Goal: Task Accomplishment & Management: Manage account settings

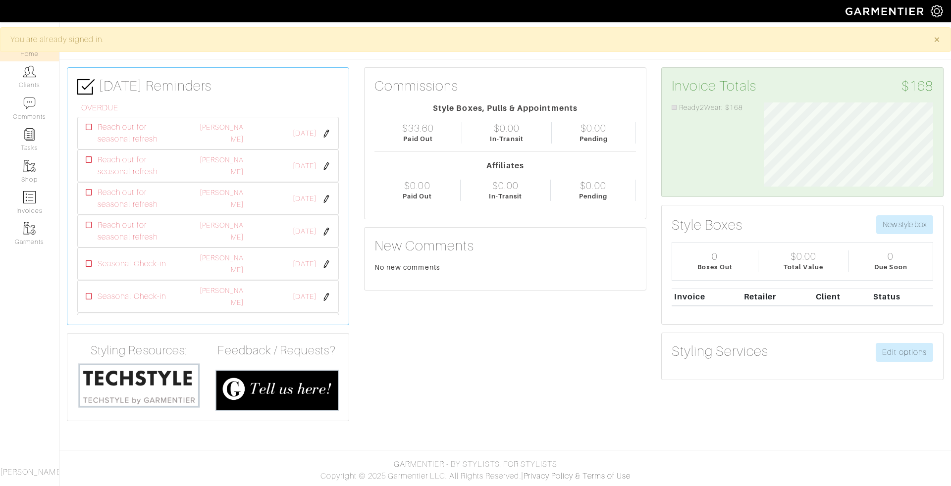
scroll to position [85, 184]
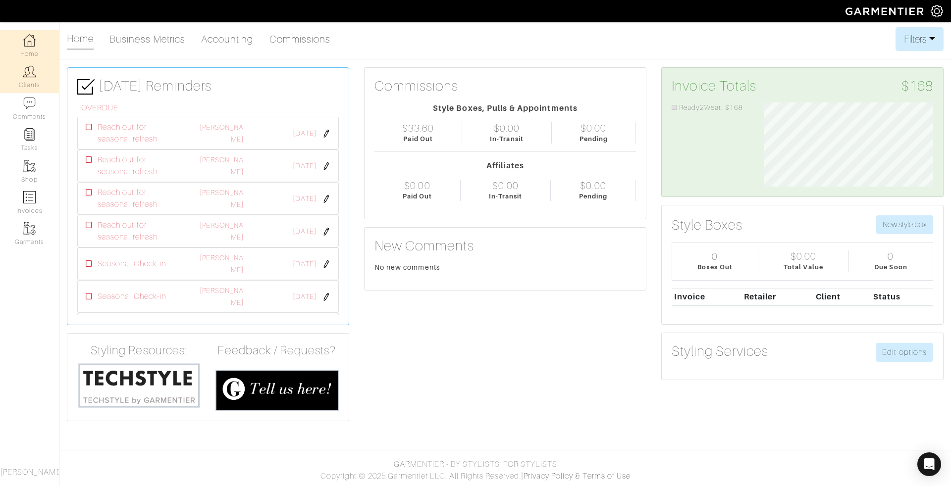
click at [26, 83] on link "Clients" at bounding box center [29, 76] width 59 height 31
click at [30, 82] on link "Clients" at bounding box center [29, 76] width 59 height 31
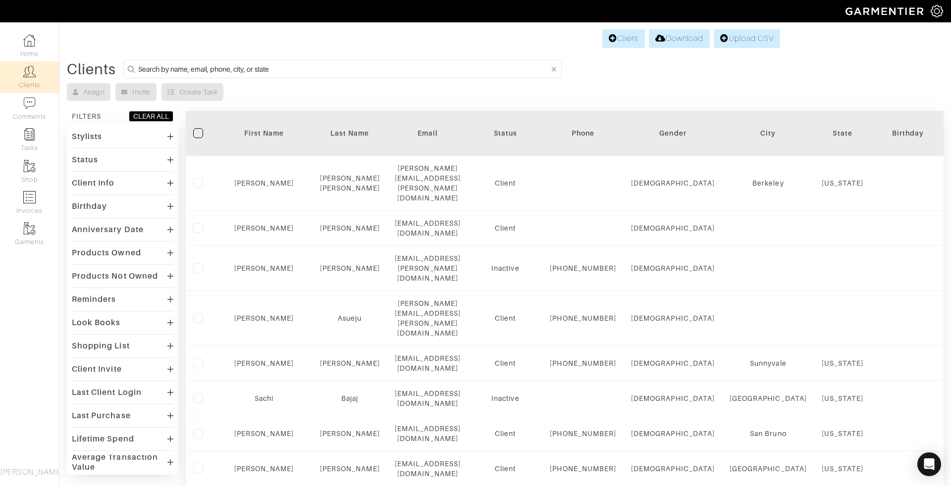
click at [180, 69] on input at bounding box center [343, 69] width 411 height 12
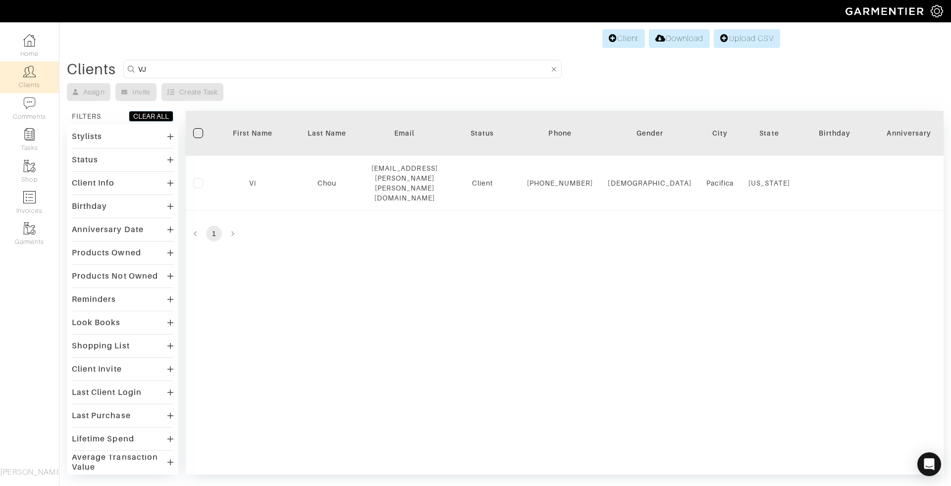
drag, startPoint x: 162, startPoint y: 67, endPoint x: 145, endPoint y: 69, distance: 17.5
click at [144, 69] on input "VJ" at bounding box center [343, 69] width 411 height 12
type input "[PERSON_NAME]"
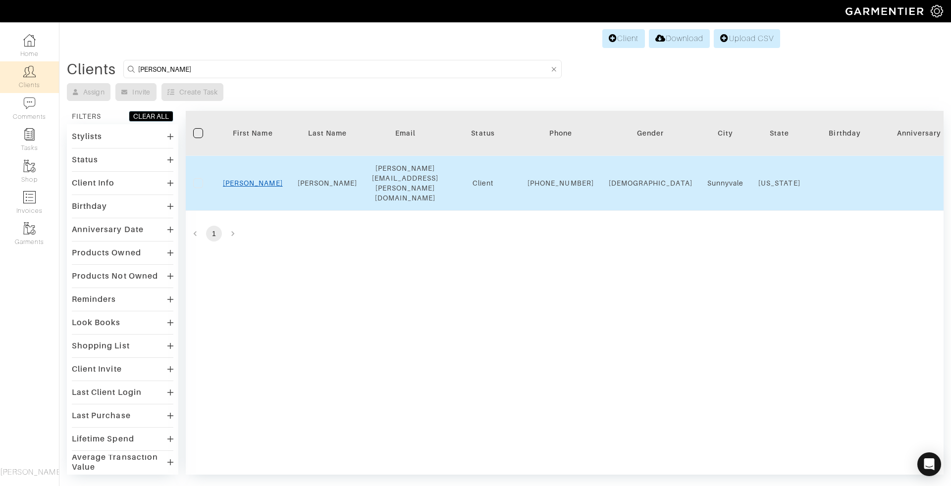
click at [251, 179] on link "[PERSON_NAME]" at bounding box center [253, 183] width 60 height 8
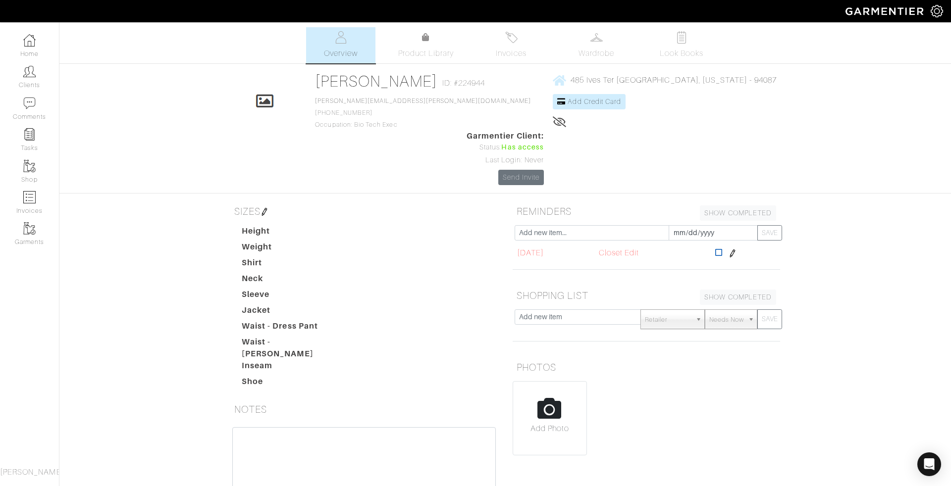
click at [722, 249] on icon at bounding box center [718, 253] width 7 height 8
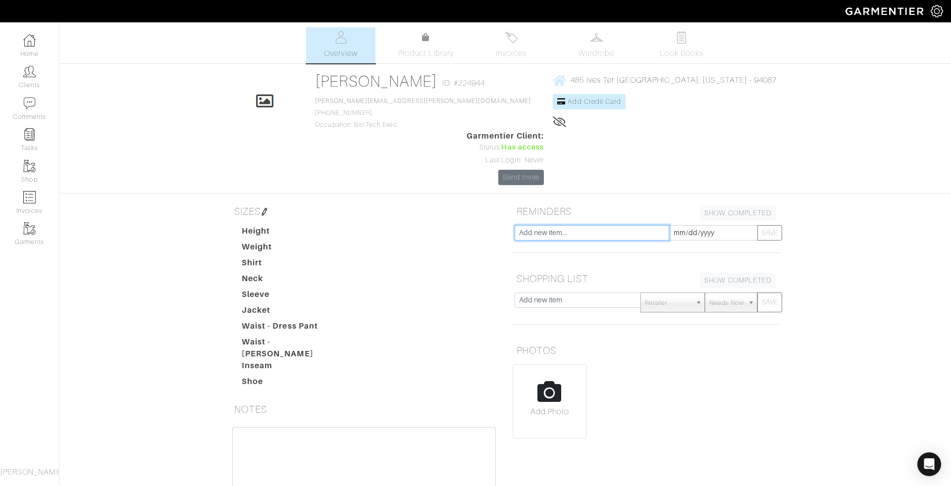
click at [594, 225] on input "text" at bounding box center [591, 232] width 154 height 15
type input "Seasonal Check-in"
click at [703, 225] on input "2025-09-22" at bounding box center [712, 232] width 89 height 15
click at [760, 70] on th "»" at bounding box center [760, 70] width 11 height 13
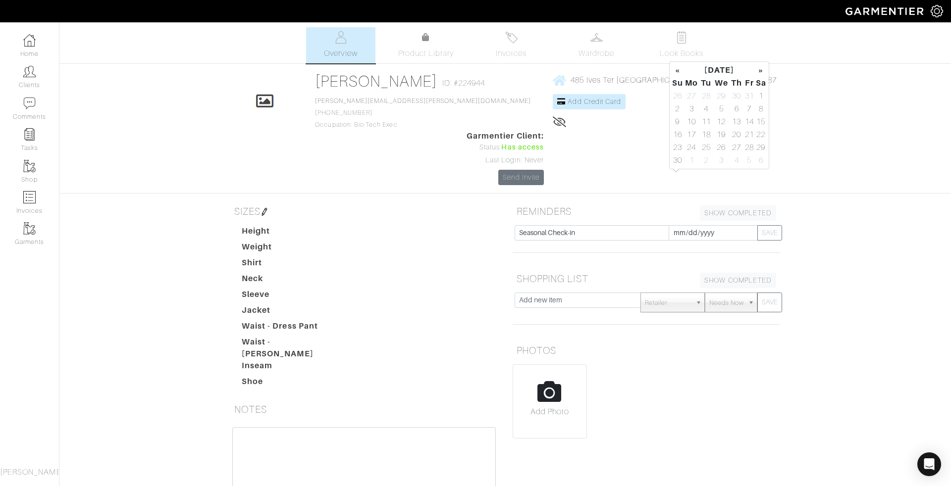
click at [760, 70] on th "»" at bounding box center [760, 70] width 11 height 13
click at [690, 134] on td "22" at bounding box center [691, 134] width 16 height 13
type input "2025-12-22"
click at [693, 136] on td "22" at bounding box center [691, 134] width 16 height 13
click at [776, 225] on button "SAVE" at bounding box center [769, 232] width 25 height 15
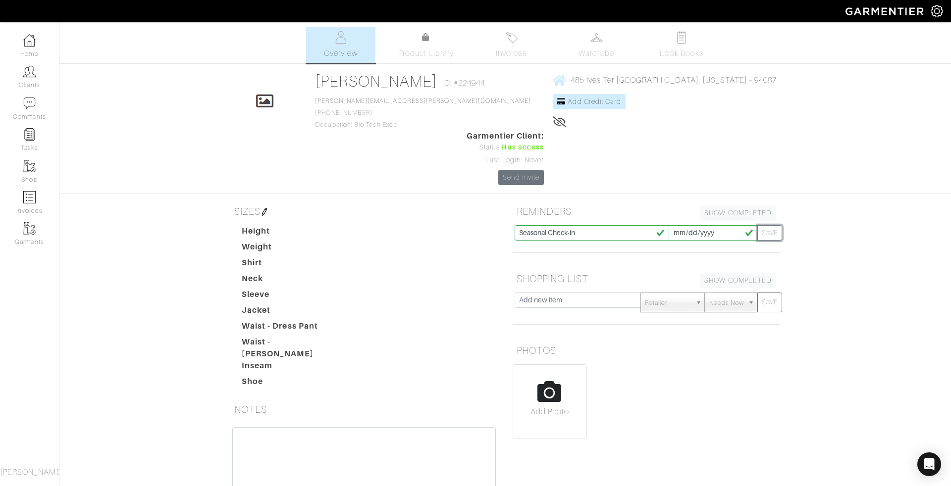
type input "2025-09-22"
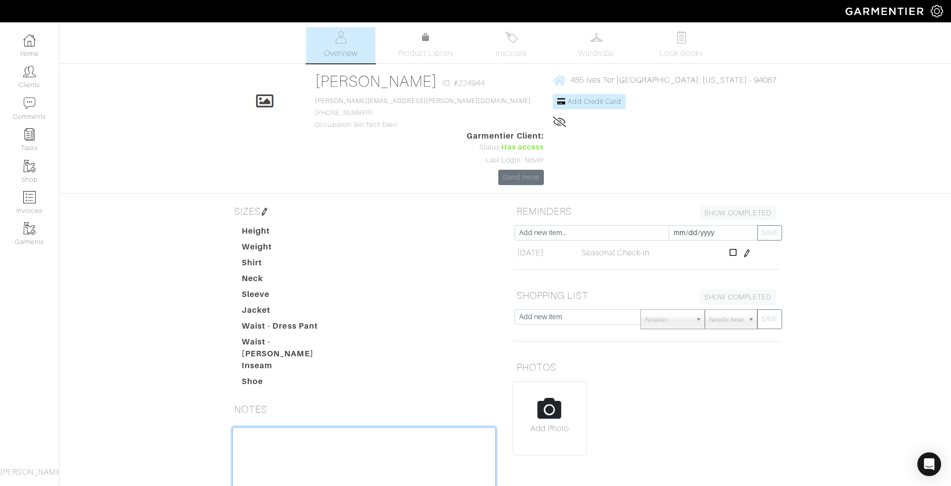
click at [265, 427] on textarea at bounding box center [363, 490] width 263 height 126
click at [277, 427] on textarea "Last Appt. Sept 22. 2025" at bounding box center [363, 490] width 263 height 126
click at [309, 427] on textarea "Last Appt - Keynote Shopping - Sept 22. 2025" at bounding box center [363, 490] width 263 height 126
paste textarea "SUIT SUPPLY PURCHASED: Light Grey Straight Leg Pants - Size 32 Navy zip sweater…"
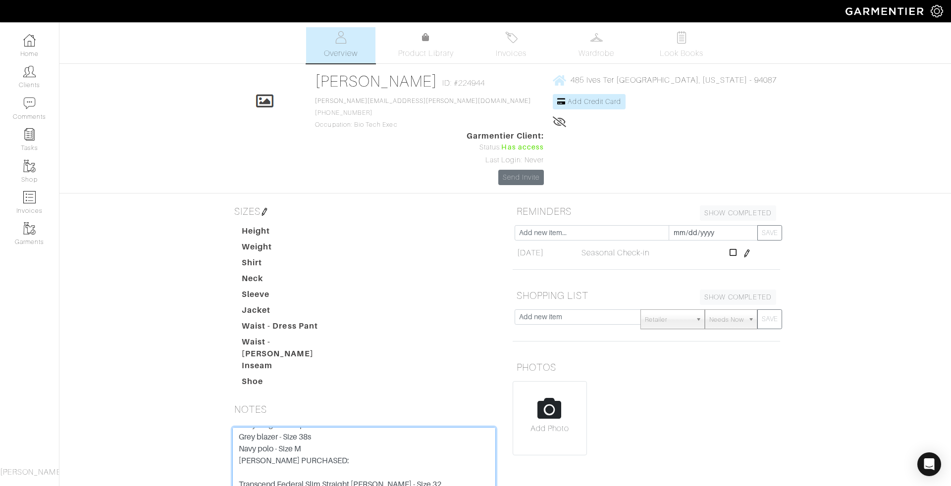
click at [277, 459] on textarea "Last Appt - Keynote Shopping - Sept 22. 2025 SUIT SUPPLY PURCHASED: Light Grey …" at bounding box center [363, 490] width 263 height 126
drag, startPoint x: 282, startPoint y: 456, endPoint x: 232, endPoint y: 447, distance: 50.8
click at [232, 447] on textarea "Last Appt - Keynote Shopping - Sept 22. 2025 SUIT SUPPLY PURCHASED: Light Grey …" at bounding box center [363, 490] width 263 height 126
drag, startPoint x: 255, startPoint y: 433, endPoint x: 234, endPoint y: 421, distance: 23.7
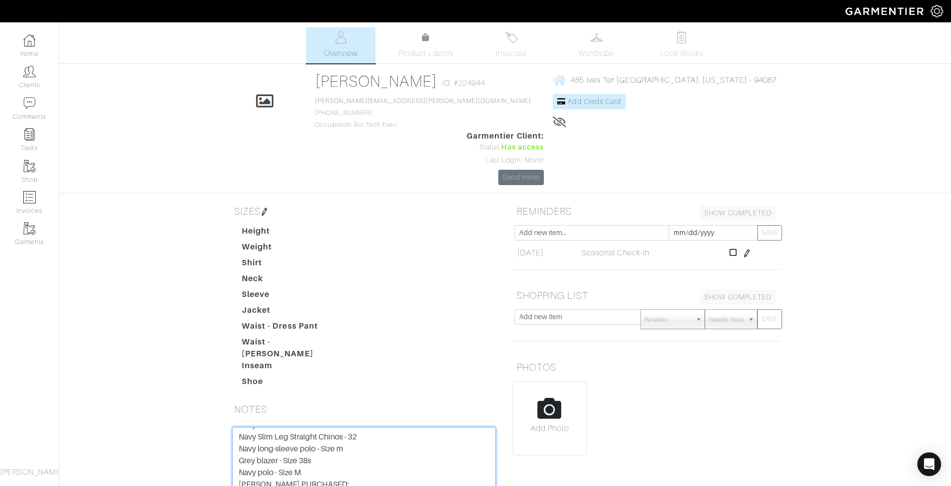
click at [234, 427] on textarea "Last Appt - Keynote Shopping - Sept 22. 2025 SUIT SUPPLY PURCHASED: Light Grey …" at bounding box center [363, 490] width 263 height 126
click at [239, 444] on textarea "Last Appt - Keynote Shopping - Sept 22. 2025 SUIT SUPPLY PURCHASED: Light Grey …" at bounding box center [363, 490] width 263 height 126
drag, startPoint x: 263, startPoint y: 445, endPoint x: 234, endPoint y: 446, distance: 29.7
click at [234, 446] on textarea "Last Appt - Keynote Shopping - Sept 22. 2025 SUIT SUPPLY PURCHASED: Light Grey …" at bounding box center [363, 490] width 263 height 126
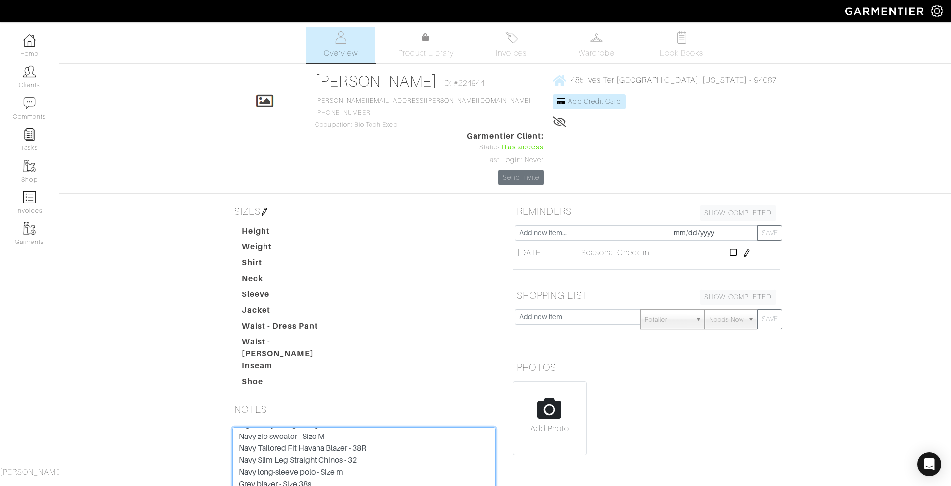
click at [238, 455] on textarea "Last Appt - Keynote Shopping - Sept 22. 2025 SUIT SUPPLY PURCHASED: Light Grey …" at bounding box center [363, 490] width 263 height 126
paste textarea "Paige -"
click at [241, 427] on textarea "Last Appt - Keynote Shopping - Sept 22. 2025 SUIT SUPPLY PURCHASED: Light Grey …" at bounding box center [363, 490] width 263 height 126
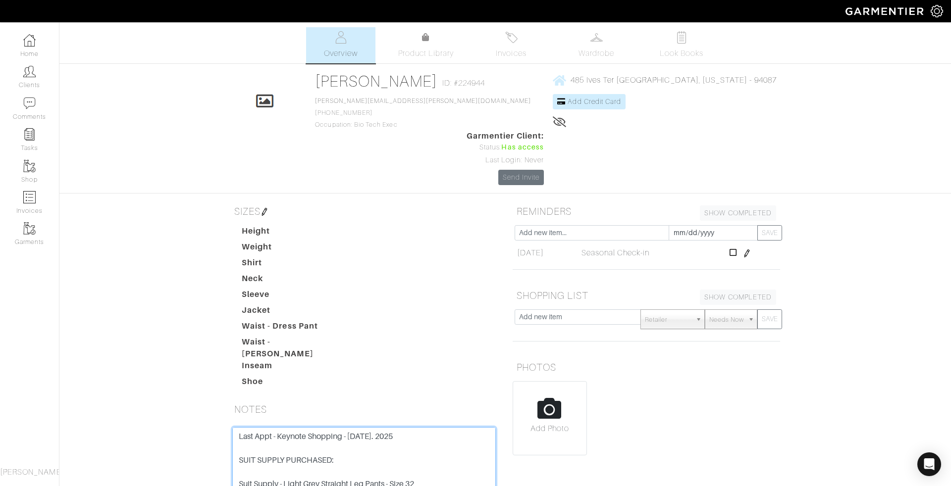
drag, startPoint x: 297, startPoint y: 377, endPoint x: 231, endPoint y: 394, distance: 67.5
drag, startPoint x: 283, startPoint y: 397, endPoint x: 211, endPoint y: 396, distance: 72.3
click at [211, 396] on div "Vasanth Jayaraman Overview Overview Product Library Invoices Wardrobe Look Book…" at bounding box center [475, 307] width 951 height 561
click at [238, 427] on textarea "Last Appt - Keynote Shopping - Sept 22. 2025 Suit Supply - Light Grey Straight …" at bounding box center [363, 490] width 263 height 126
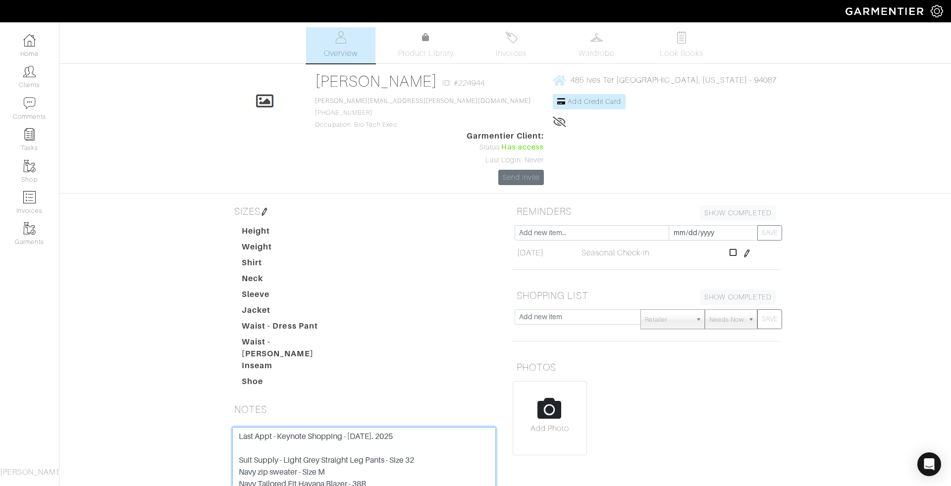
paste textarea "Suit Supply -"
click at [238, 427] on textarea "Last Appt - Keynote Shopping - Sept 22. 2025 Suit Supply - Light Grey Straight …" at bounding box center [363, 490] width 263 height 126
paste textarea "Suit Supply -"
click at [239, 427] on textarea "Last Appt - Keynote Shopping - Sept 22. 2025 Suit Supply - Light Grey Straight …" at bounding box center [363, 490] width 263 height 126
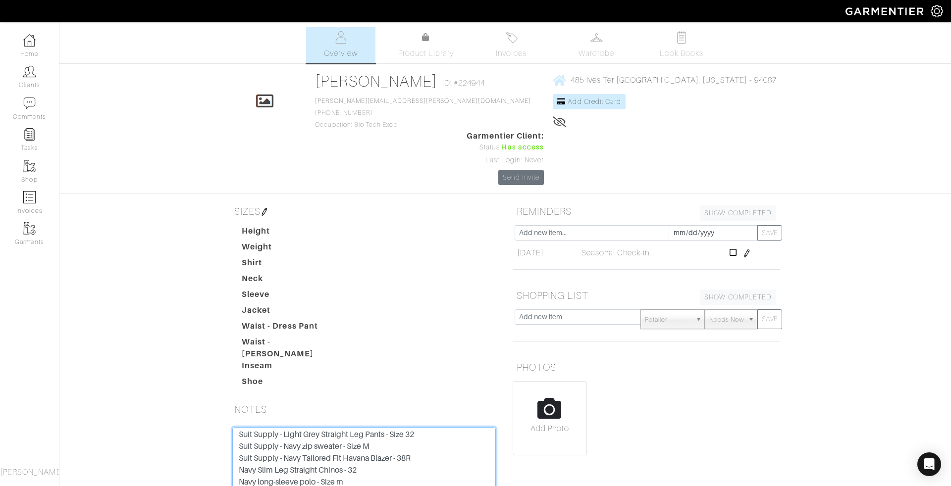
paste textarea "Suit Supply -"
click at [240, 427] on textarea "Last Appt - Keynote Shopping - Sept 22. 2025 Suit Supply - Light Grey Straight …" at bounding box center [363, 490] width 263 height 126
paste textarea "Suit Supply -"
click at [240, 432] on textarea "Last Appt - Keynote Shopping - Sept 22. 2025 Suit Supply - Light Grey Straight …" at bounding box center [363, 490] width 263 height 126
paste textarea "Suit Supply -"
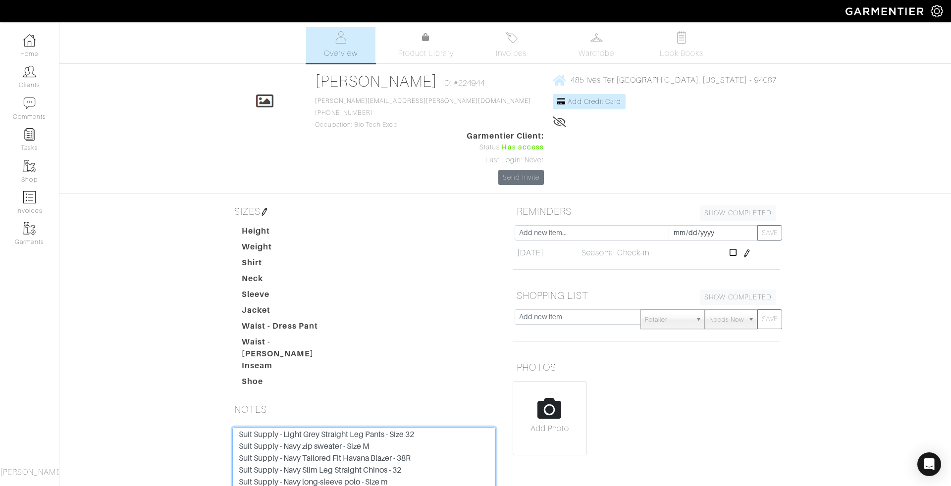
click at [238, 443] on textarea "Last Appt - Keynote Shopping - Sept 22. 2025 Suit Supply - Light Grey Straight …" at bounding box center [363, 490] width 263 height 126
paste textarea "Suit Supply -"
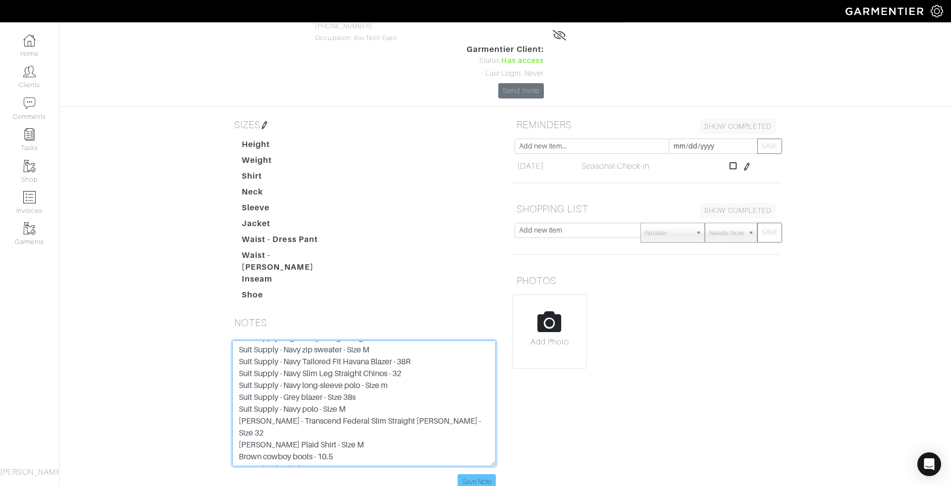
type textarea "Last Appt - Keynote Shopping - Sept 22. 2025 Suit Supply - Light Grey Straight …"
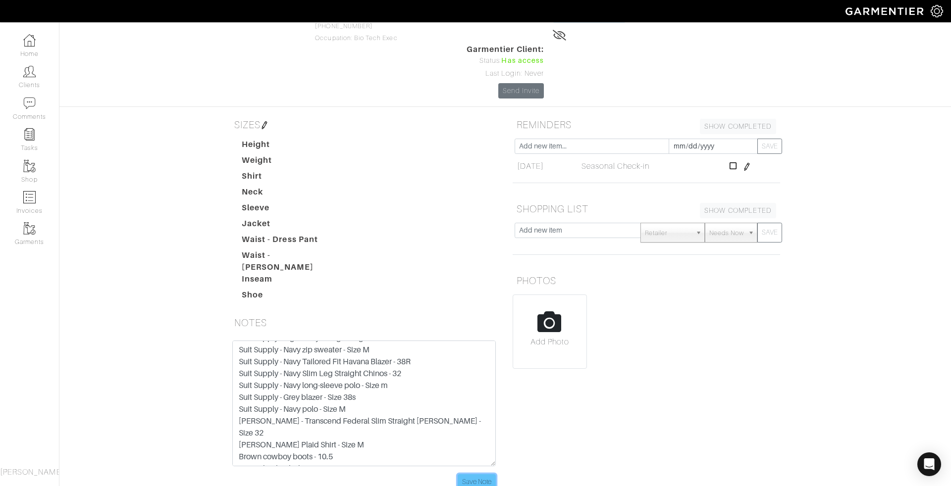
click at [478, 474] on input "Save Note" at bounding box center [477, 481] width 38 height 15
click at [562, 223] on input "text" at bounding box center [577, 230] width 126 height 15
type input "Cuff Links"
drag, startPoint x: 773, startPoint y: 179, endPoint x: 888, endPoint y: 20, distance: 195.4
click at [774, 223] on button "SAVE" at bounding box center [769, 233] width 25 height 20
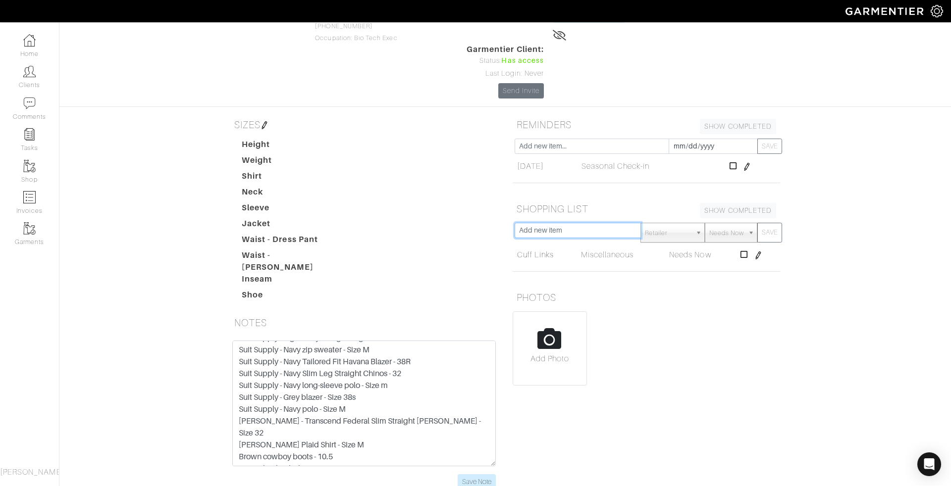
click at [536, 223] on input "text" at bounding box center [577, 230] width 126 height 15
type input "Navy button-up shirt"
drag, startPoint x: 774, startPoint y: 183, endPoint x: 768, endPoint y: 183, distance: 5.4
click at [772, 223] on button "SAVE" at bounding box center [769, 233] width 25 height 20
click at [589, 223] on input "text" at bounding box center [577, 230] width 126 height 15
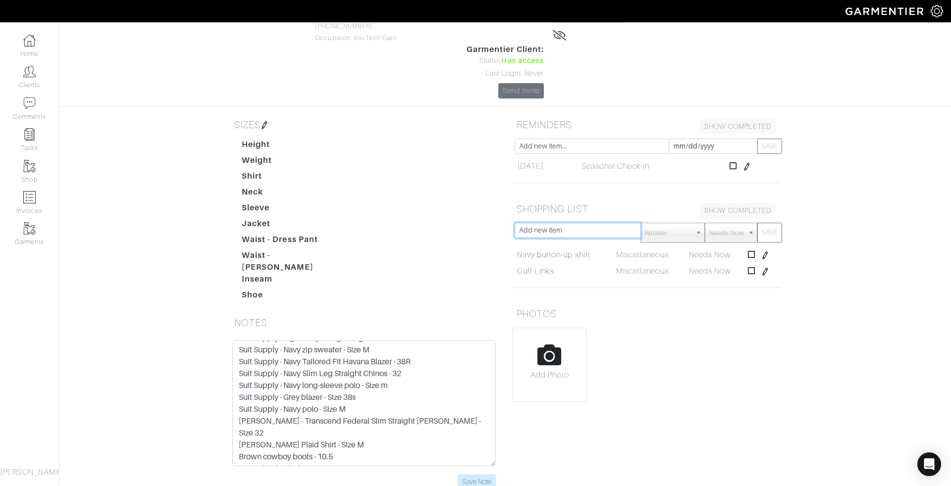
click at [554, 223] on input "text" at bounding box center [577, 230] width 126 height 15
type input "L"
type input "Boots"
click at [773, 223] on button "SAVE" at bounding box center [769, 233] width 25 height 20
click at [268, 121] on img at bounding box center [264, 125] width 8 height 8
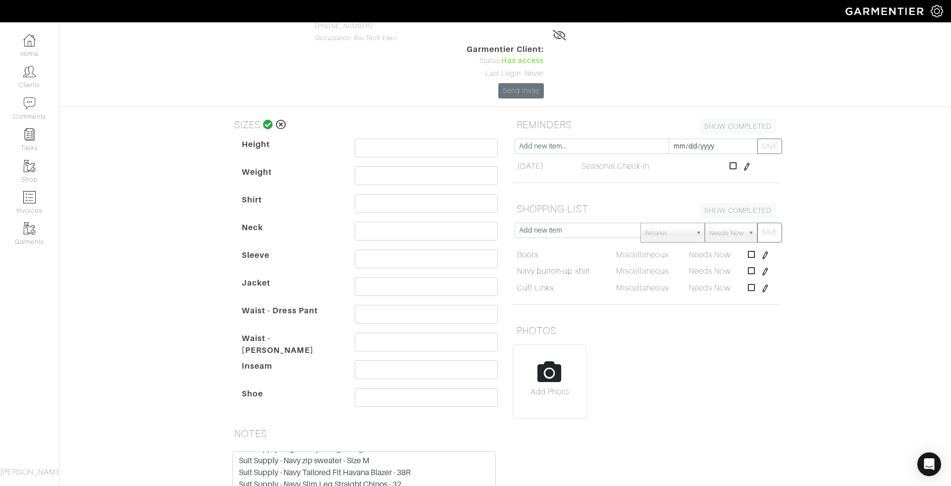
scroll to position [95, 0]
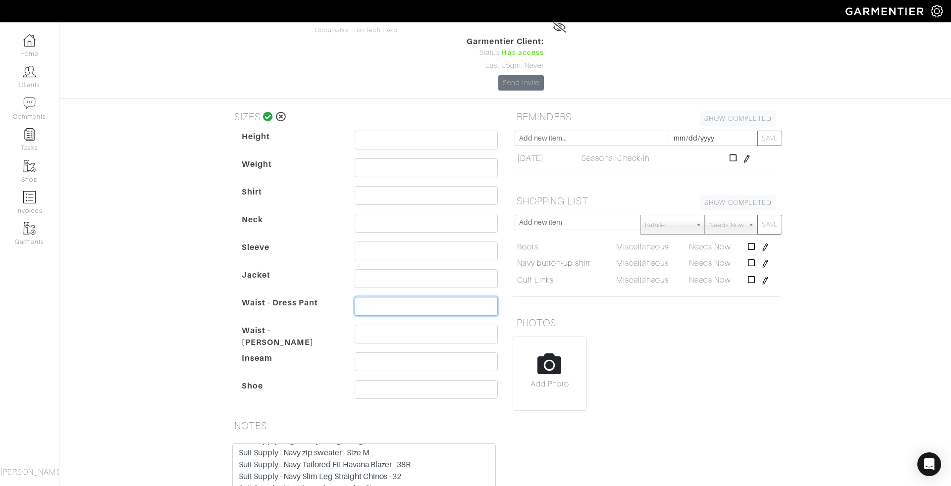
click at [384, 297] on input "text" at bounding box center [426, 306] width 143 height 19
click at [369, 325] on input "text" at bounding box center [426, 334] width 143 height 19
type input "32"
click at [375, 297] on input "text" at bounding box center [426, 306] width 143 height 19
type input "32"
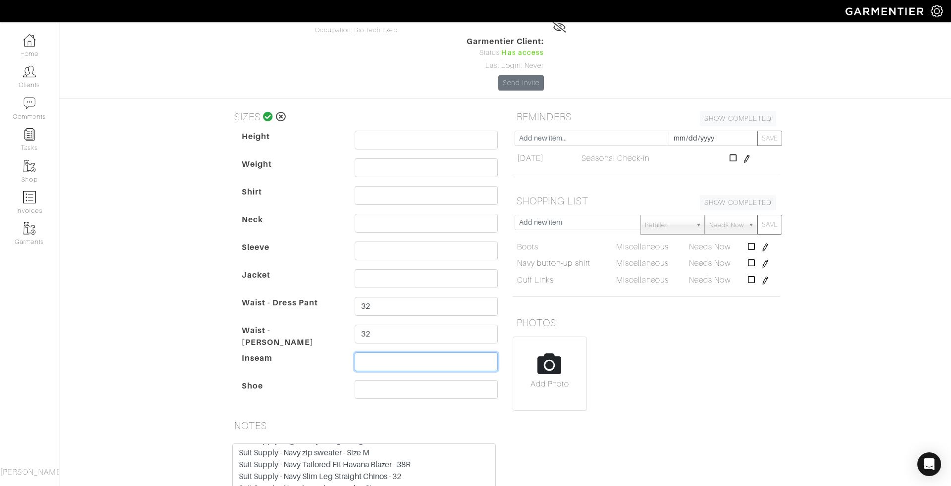
click at [376, 353] on input "text" at bounding box center [426, 362] width 143 height 19
type input "30"
click at [372, 380] on input "text" at bounding box center [426, 389] width 143 height 19
type input "10.5"
click at [391, 186] on input "text" at bounding box center [426, 195] width 143 height 19
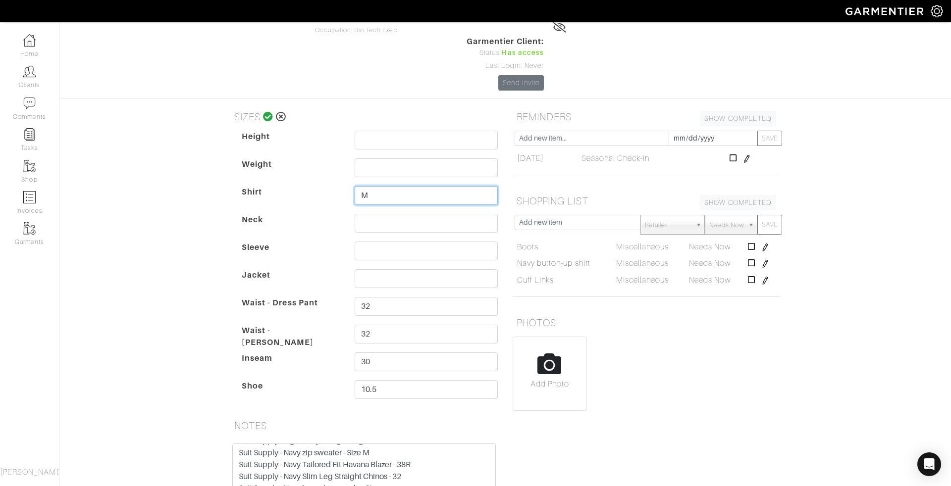
type input "M"
click at [380, 131] on input "text" at bounding box center [426, 140] width 143 height 19
type input "5'10"
click at [265, 112] on icon at bounding box center [268, 117] width 10 height 10
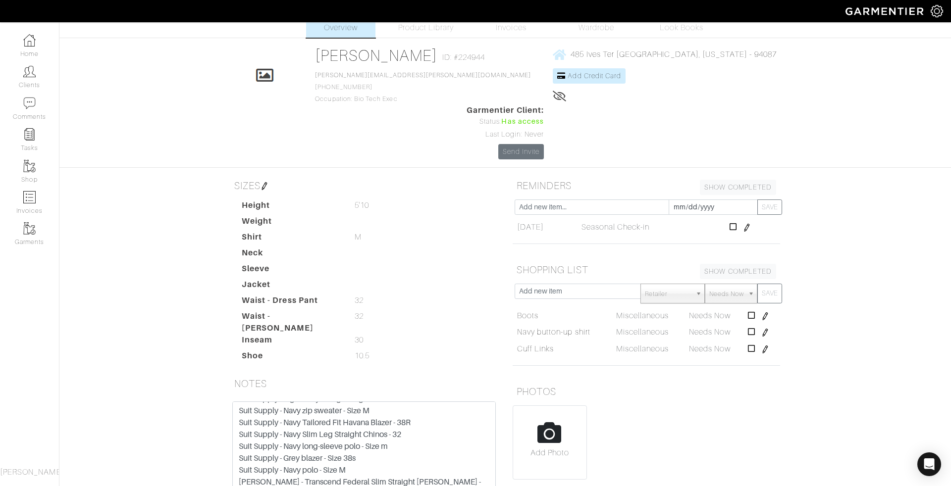
scroll to position [0, 0]
